Goal: Information Seeking & Learning: Learn about a topic

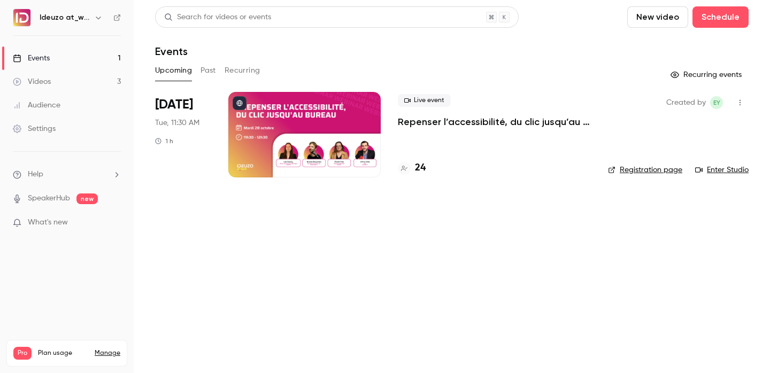
click at [424, 173] on h4 "24" at bounding box center [420, 168] width 11 height 14
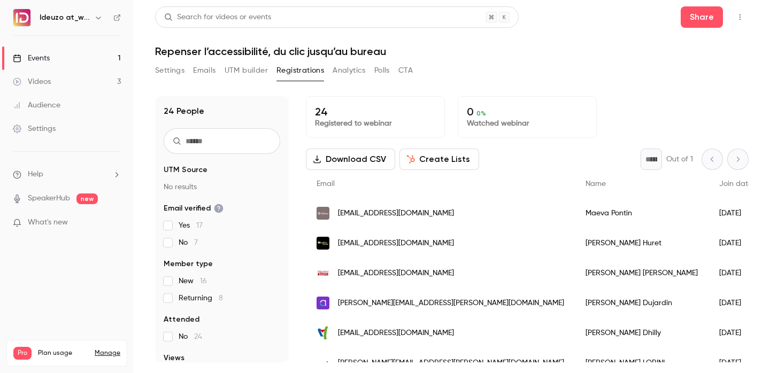
click at [50, 64] on link "Events 1" at bounding box center [67, 59] width 134 height 24
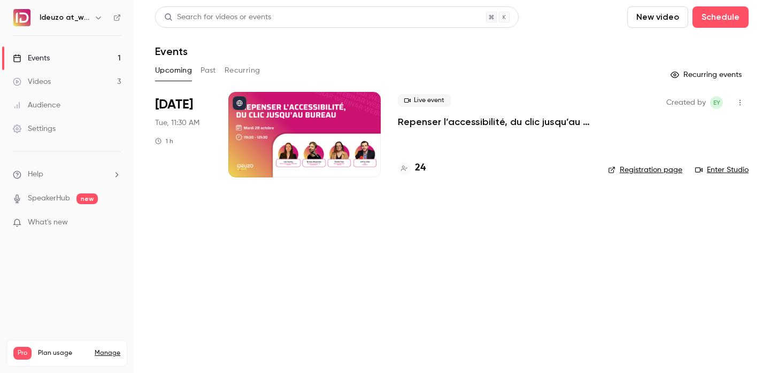
click at [81, 62] on link "Events 1" at bounding box center [67, 59] width 134 height 24
click at [76, 75] on link "Videos 3" at bounding box center [67, 82] width 134 height 24
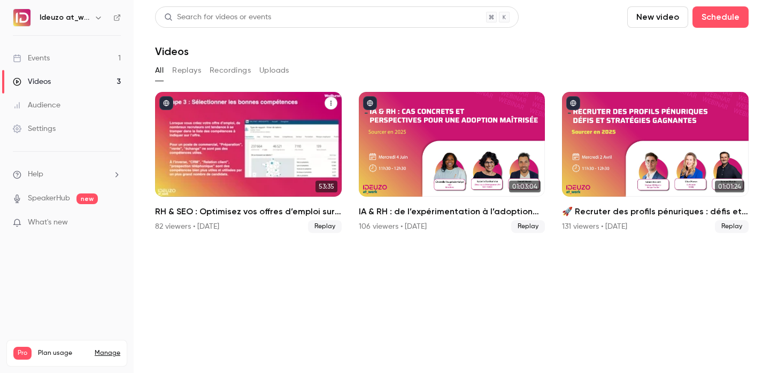
click at [251, 219] on div "RH & SEO : Optimisez vos offres d’emploi sur les jobboards 82 viewers • 13 days…" at bounding box center [248, 219] width 187 height 28
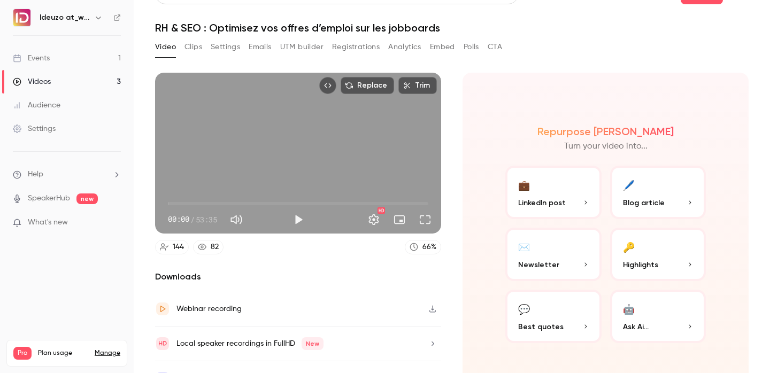
scroll to position [29, 0]
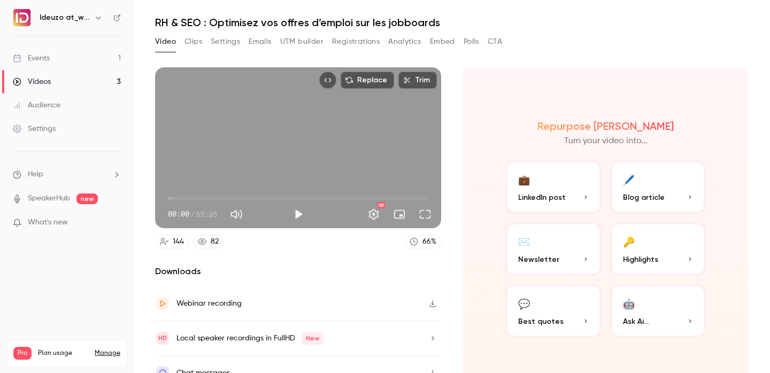
click at [72, 55] on link "Events 1" at bounding box center [67, 59] width 134 height 24
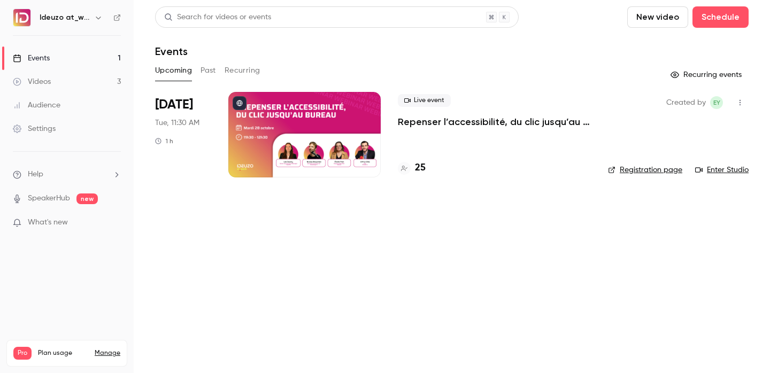
click at [420, 168] on h4 "25" at bounding box center [420, 168] width 11 height 14
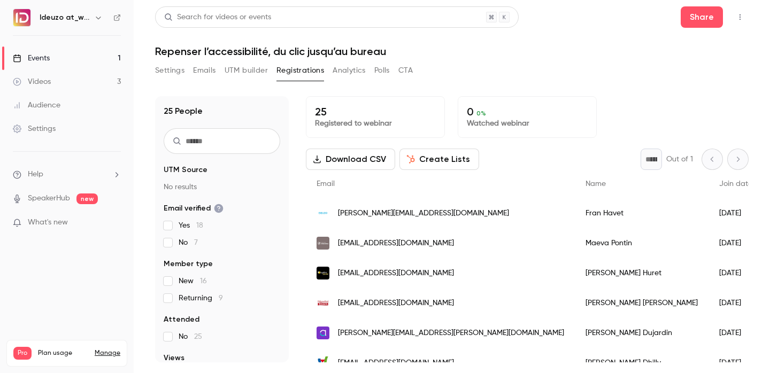
click at [106, 57] on link "Events 1" at bounding box center [67, 59] width 134 height 24
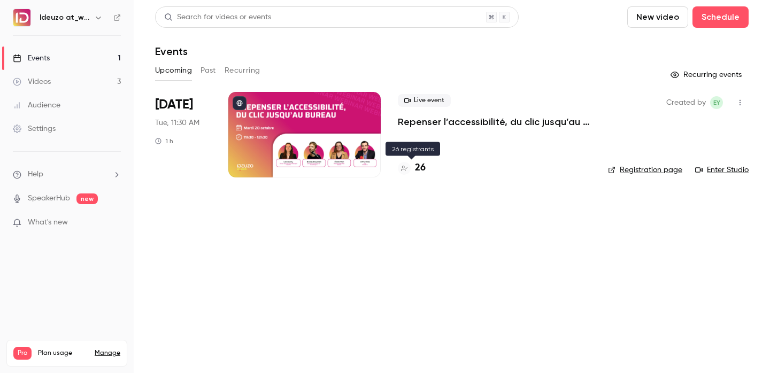
click at [420, 170] on h4 "26" at bounding box center [420, 168] width 11 height 14
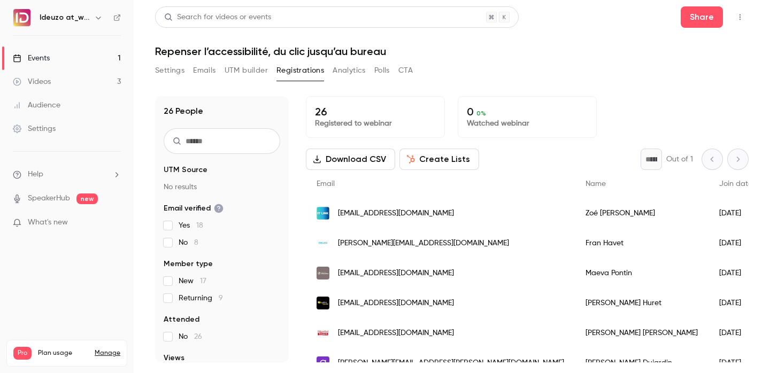
click at [96, 57] on link "Events 1" at bounding box center [67, 59] width 134 height 24
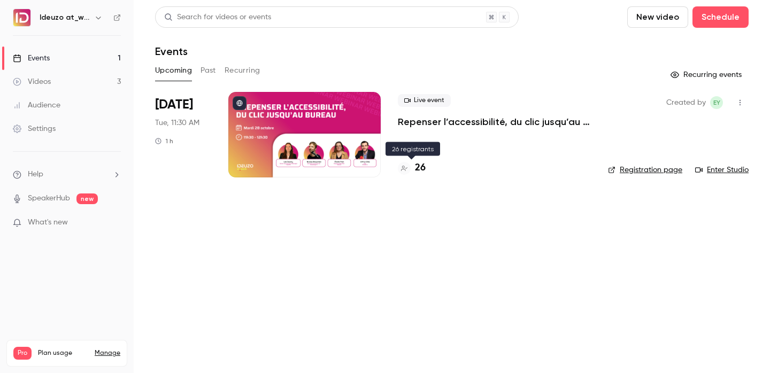
click at [420, 169] on h4 "26" at bounding box center [420, 168] width 11 height 14
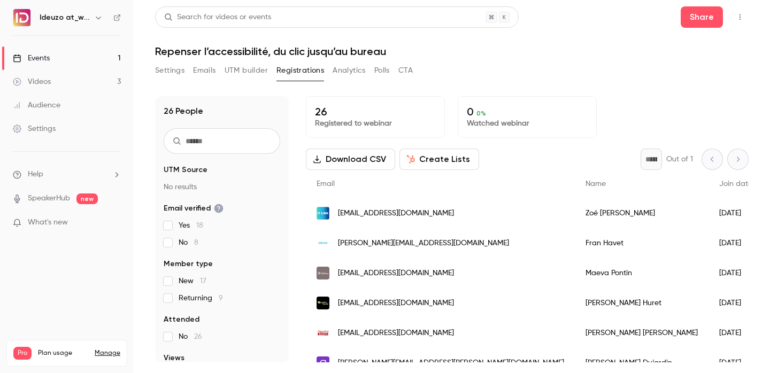
click at [99, 64] on link "Events 1" at bounding box center [67, 59] width 134 height 24
